Goal: Information Seeking & Learning: Understand process/instructions

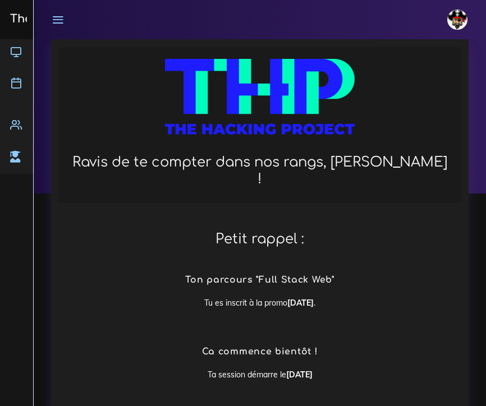
scroll to position [1047, 0]
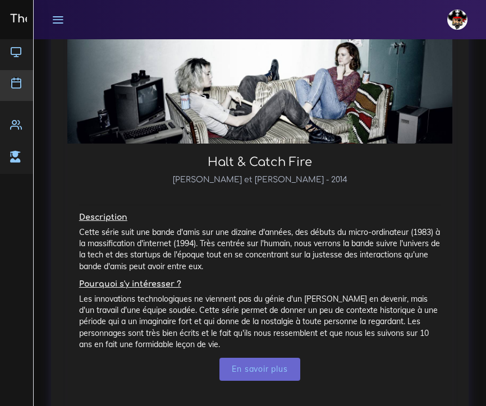
click at [21, 87] on icon at bounding box center [16, 83] width 12 height 12
click at [64, 24] on icon at bounding box center [58, 19] width 12 height 12
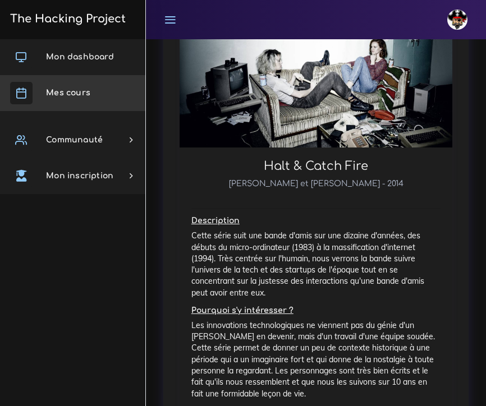
click at [65, 94] on span "Mes cours" at bounding box center [68, 93] width 44 height 8
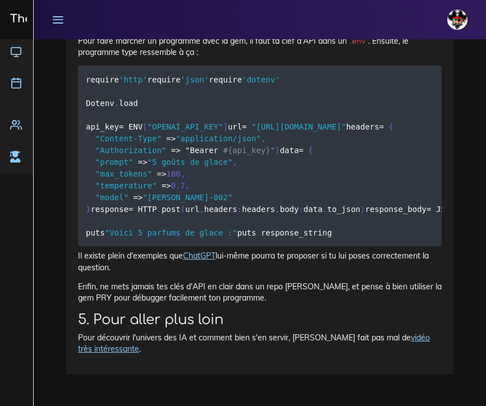
scroll to position [8323, 0]
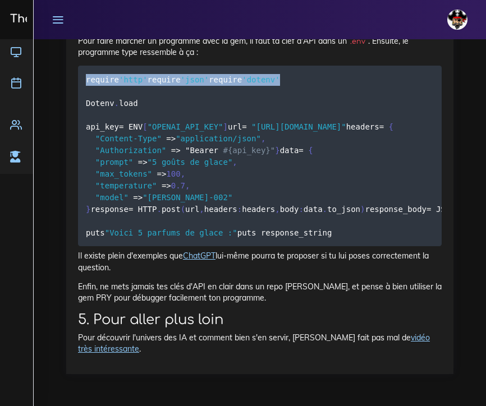
drag, startPoint x: 161, startPoint y: 157, endPoint x: 93, endPoint y: 125, distance: 75.0
click at [93, 125] on code "require 'http' require 'json' require 'dotenv' Dotenv . load api_key = ENV [ "O…" at bounding box center [466, 155] width 761 height 165
drag, startPoint x: 140, startPoint y: 178, endPoint x: 86, endPoint y: 125, distance: 75.8
click at [86, 125] on pre "require 'http' require 'json' require 'dotenv' Dotenv . load api_key = ENV [ "O…" at bounding box center [259, 156] width 363 height 181
copy code "require 'http' require 'json' require 'dotenv' Dotenv . load"
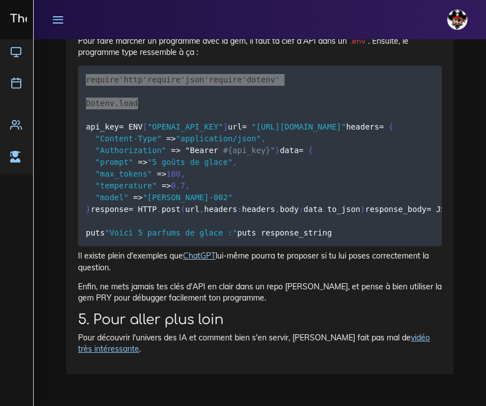
drag, startPoint x: 6, startPoint y: 100, endPoint x: 436, endPoint y: 144, distance: 432.5
click at [436, 144] on pre "require 'http' require 'json' require 'dotenv' Dotenv . load api_key = ENV [ "O…" at bounding box center [259, 156] width 363 height 181
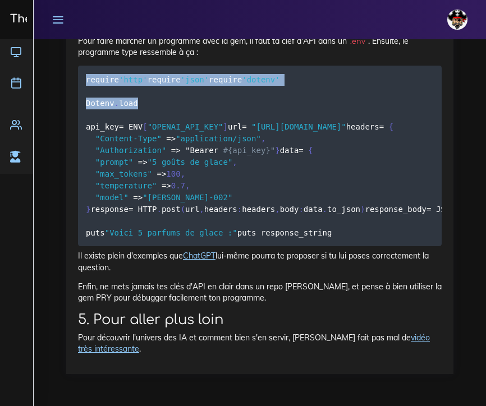
scroll to position [8351, 0]
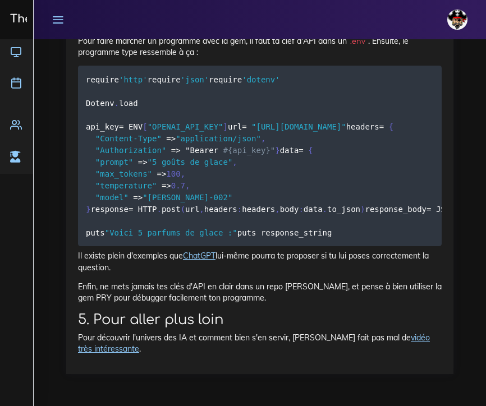
click at [243, 246] on pre "require 'http' require 'json' require 'dotenv' Dotenv . load api_key = ENV [ "O…" at bounding box center [259, 156] width 363 height 181
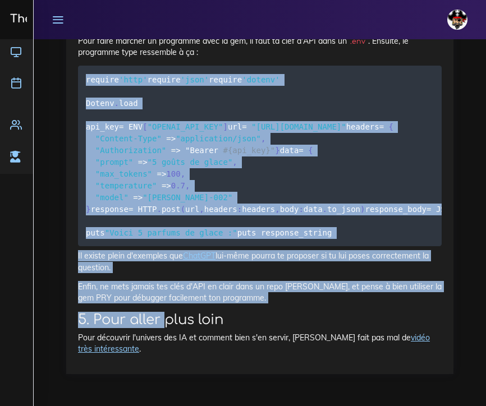
scroll to position [8438, 0]
drag, startPoint x: 86, startPoint y: 103, endPoint x: 195, endPoint y: 328, distance: 249.6
click at [195, 246] on pre "require 'http' require 'json' require 'dotenv' Dotenv . load api_key = ENV [ "O…" at bounding box center [259, 156] width 363 height 181
click at [246, 246] on pre "require 'http' require 'json' require 'dotenv' Dotenv . load api_key = ENV [ "O…" at bounding box center [259, 156] width 363 height 181
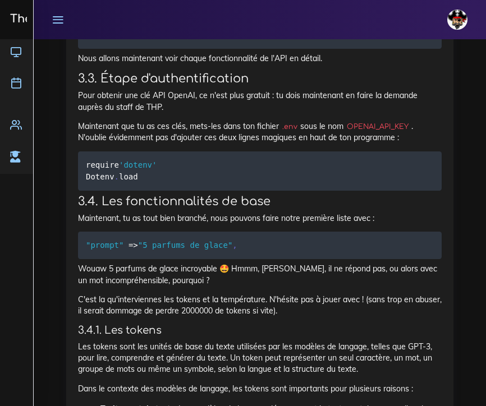
scroll to position [6086, 0]
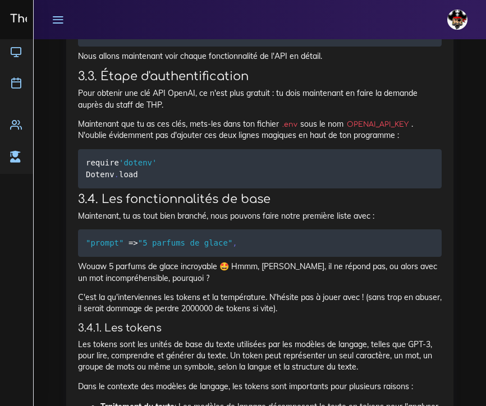
drag, startPoint x: 87, startPoint y: 69, endPoint x: 197, endPoint y: 333, distance: 286.1
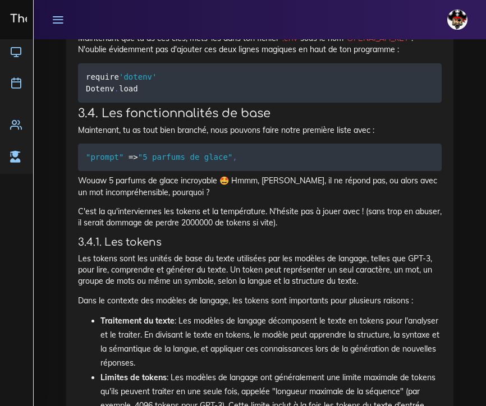
scroll to position [6170, 0]
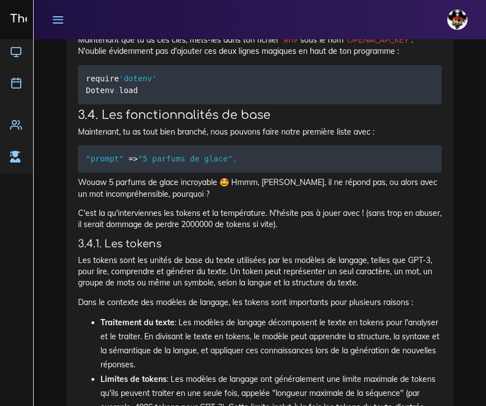
drag, startPoint x: 182, startPoint y: 353, endPoint x: 87, endPoint y: 123, distance: 248.7
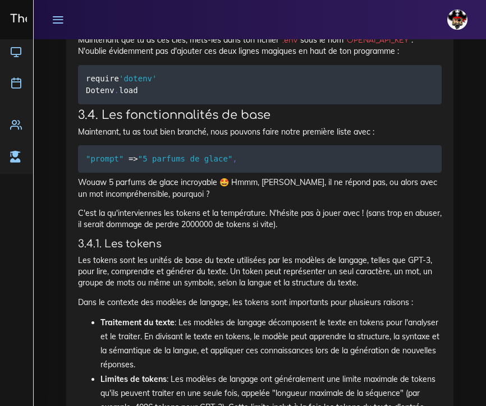
drag, startPoint x: 184, startPoint y: 353, endPoint x: 154, endPoint y: 41, distance: 313.9
copy code "la clé d'api et indication de l'url utilisée. api_key = ENV [ "OPENAI_API_KEY" …"
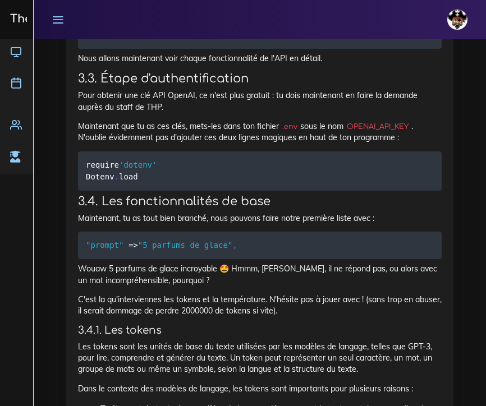
scroll to position [6081, 0]
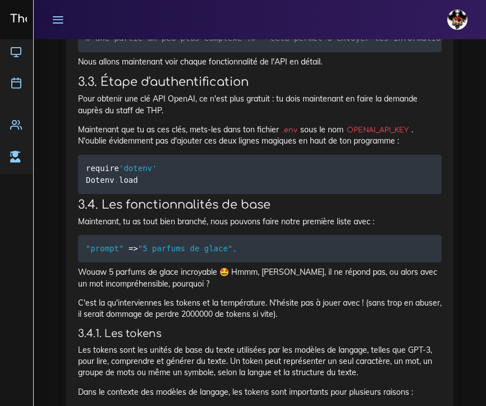
drag, startPoint x: 283, startPoint y: 101, endPoint x: 70, endPoint y: 66, distance: 216.5
copy code "# ligne très importante qui appelle les gems. require 'http' require 'json' # n…"
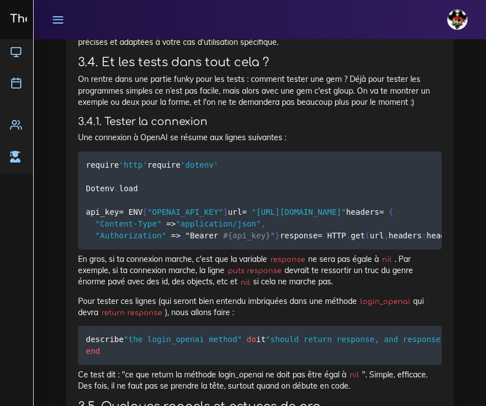
scroll to position [7297, 0]
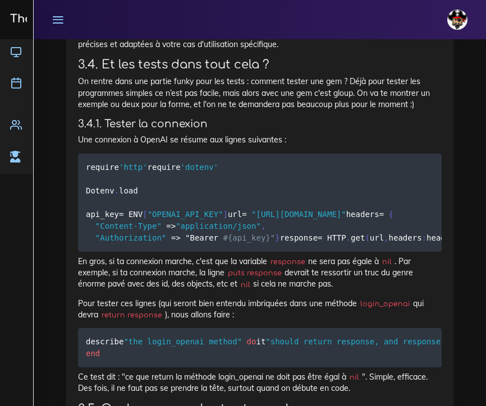
drag, startPoint x: 86, startPoint y: 102, endPoint x: 109, endPoint y: 184, distance: 85.6
copy code "data = { "prompt" = > "5 parfums de glace" , "max_tokens" = > 10 , "n" = > 1 , …"
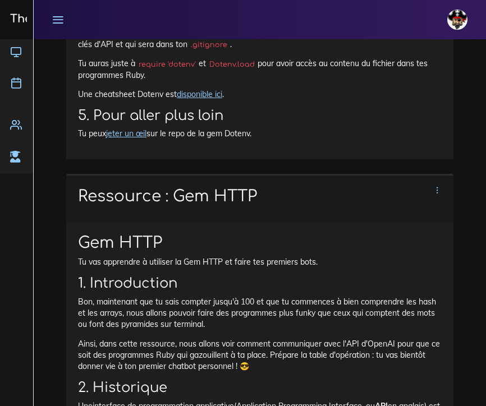
scroll to position [5059, 0]
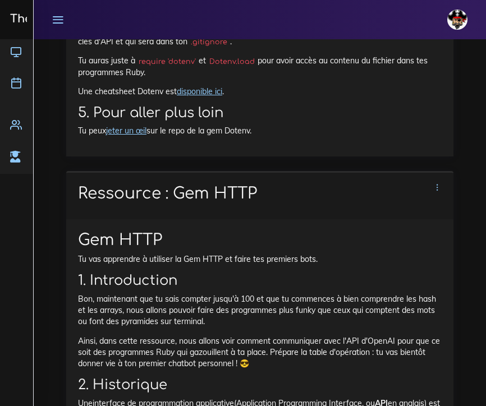
drag, startPoint x: 225, startPoint y: 255, endPoint x: 181, endPoint y: 256, distance: 44.3
click at [181, 36] on code "gem 'dotenv'" at bounding box center [200, 30] width 53 height 11
click at [194, 67] on code "require 'dotenv'" at bounding box center [166, 61] width 63 height 11
drag, startPoint x: 196, startPoint y: 284, endPoint x: 139, endPoint y: 284, distance: 56.7
click at [139, 67] on code "require 'dotenv'" at bounding box center [166, 61] width 63 height 11
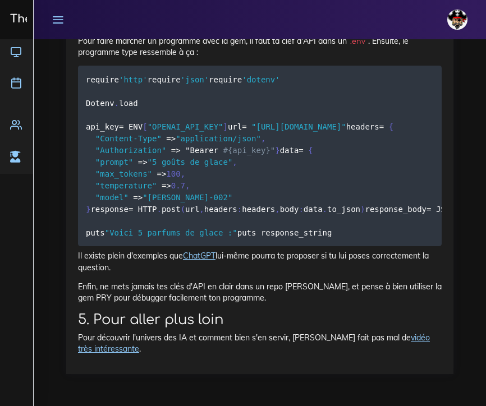
scroll to position [8407, 0]
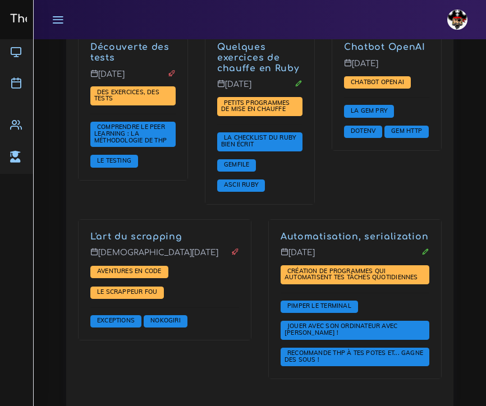
scroll to position [1777, 0]
